Goal: Information Seeking & Learning: Learn about a topic

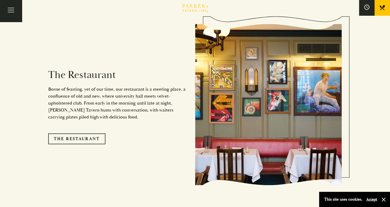
scroll to position [438, 0]
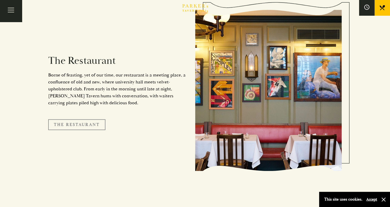
click at [75, 119] on link "The Restaurant" at bounding box center [76, 124] width 57 height 11
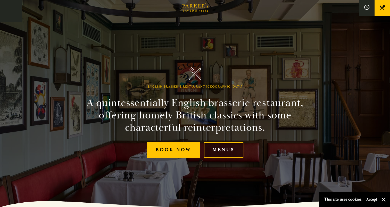
click at [223, 152] on link "Menus" at bounding box center [223, 150] width 39 height 16
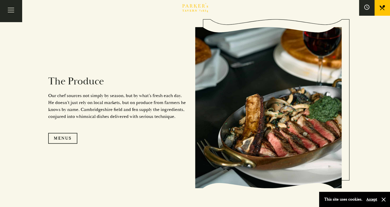
scroll to position [490, 0]
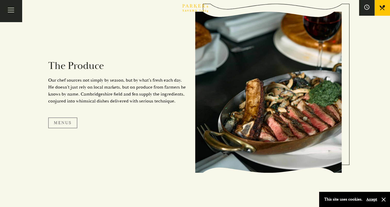
click at [63, 122] on link "Menus" at bounding box center [62, 123] width 29 height 11
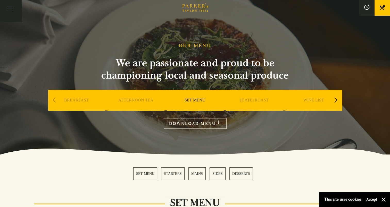
click at [218, 125] on icon at bounding box center [218, 123] width 5 height 4
click at [200, 173] on link "MAINS" at bounding box center [197, 174] width 17 height 13
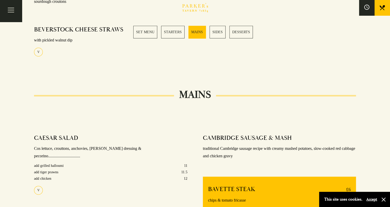
scroll to position [411, 0]
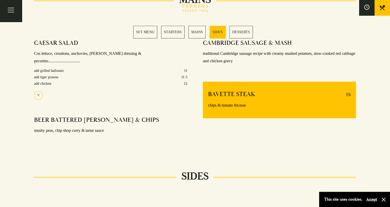
click at [199, 31] on link "MAINS" at bounding box center [197, 32] width 17 height 13
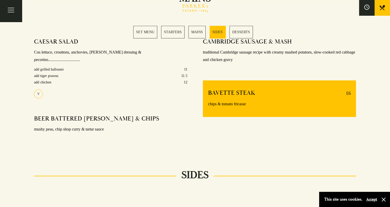
scroll to position [387, 0]
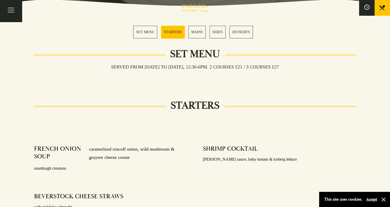
scroll to position [77, 0]
